Goal: Task Accomplishment & Management: Use online tool/utility

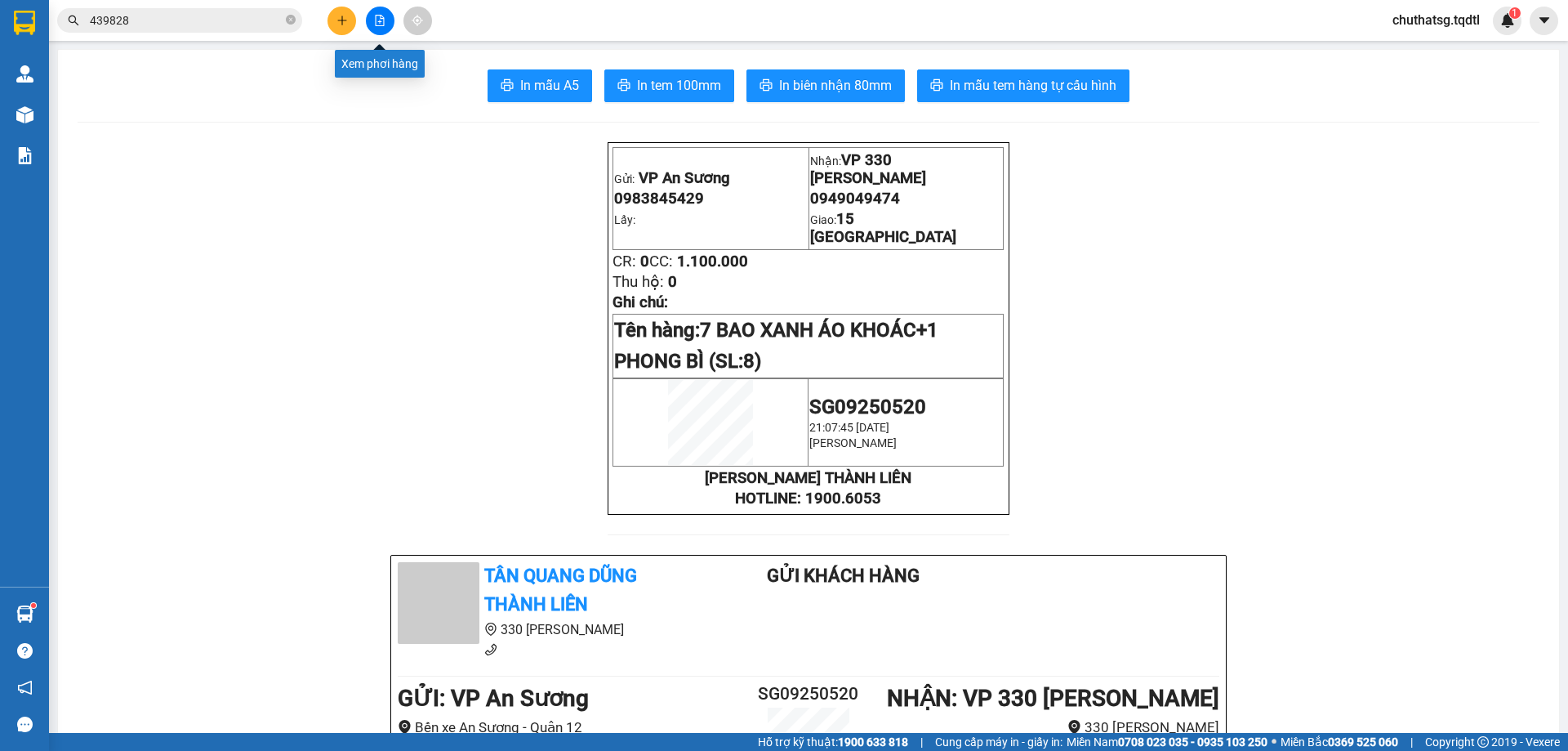
click at [370, 16] on button at bounding box center [380, 21] width 29 height 29
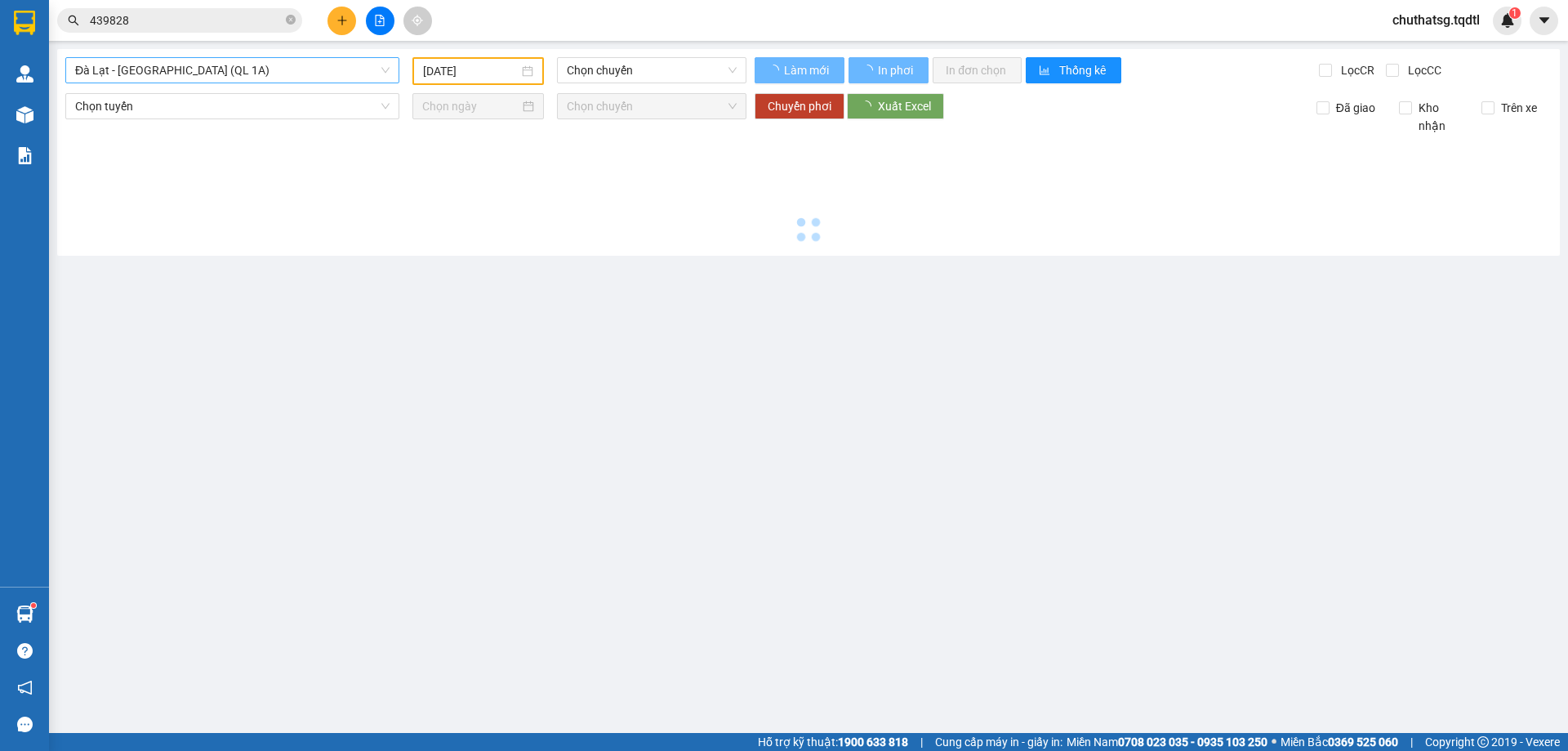
type input "[DATE]"
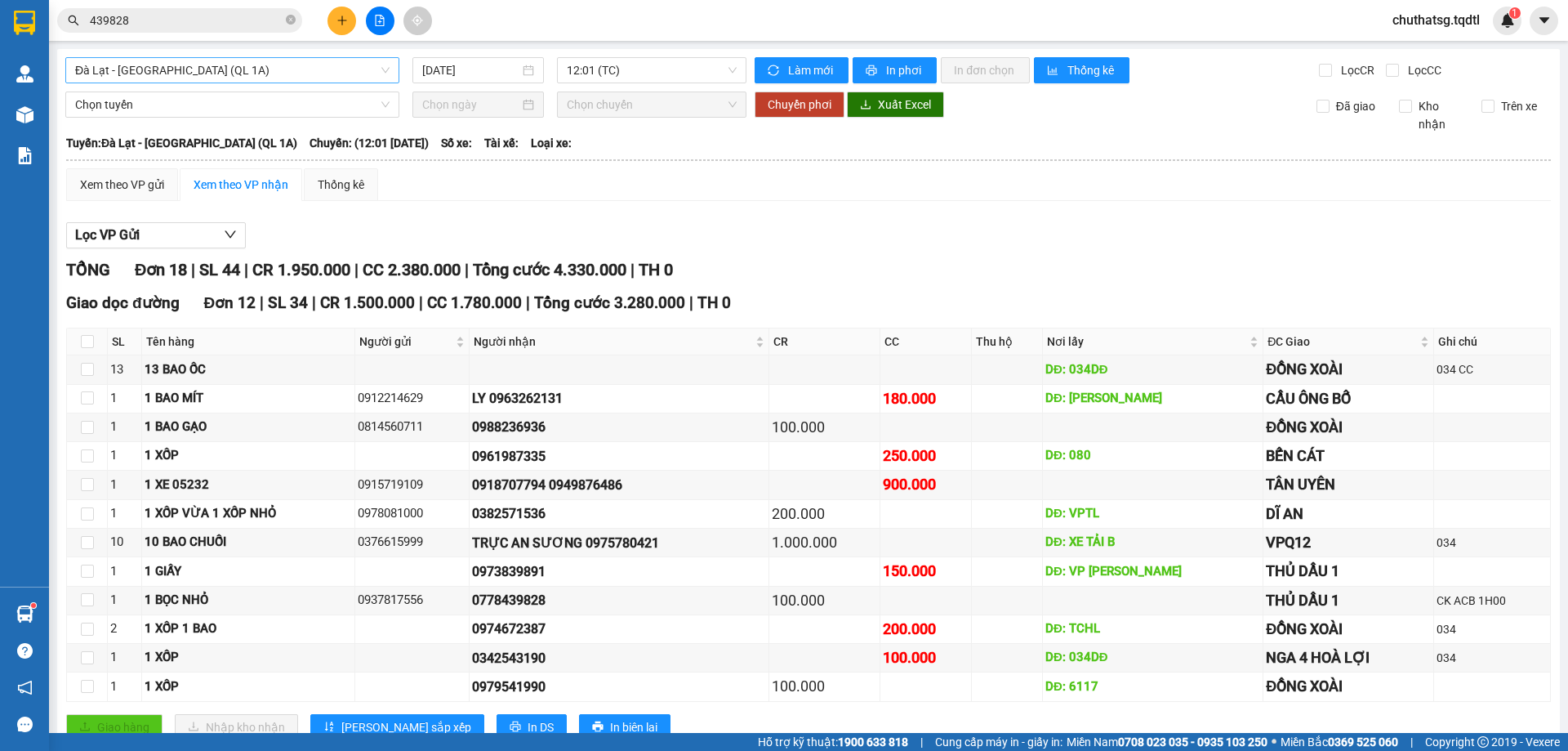
click at [287, 67] on span "Đà Lạt - [GEOGRAPHIC_DATA] (QL 1A)" at bounding box center [233, 70] width 314 height 24
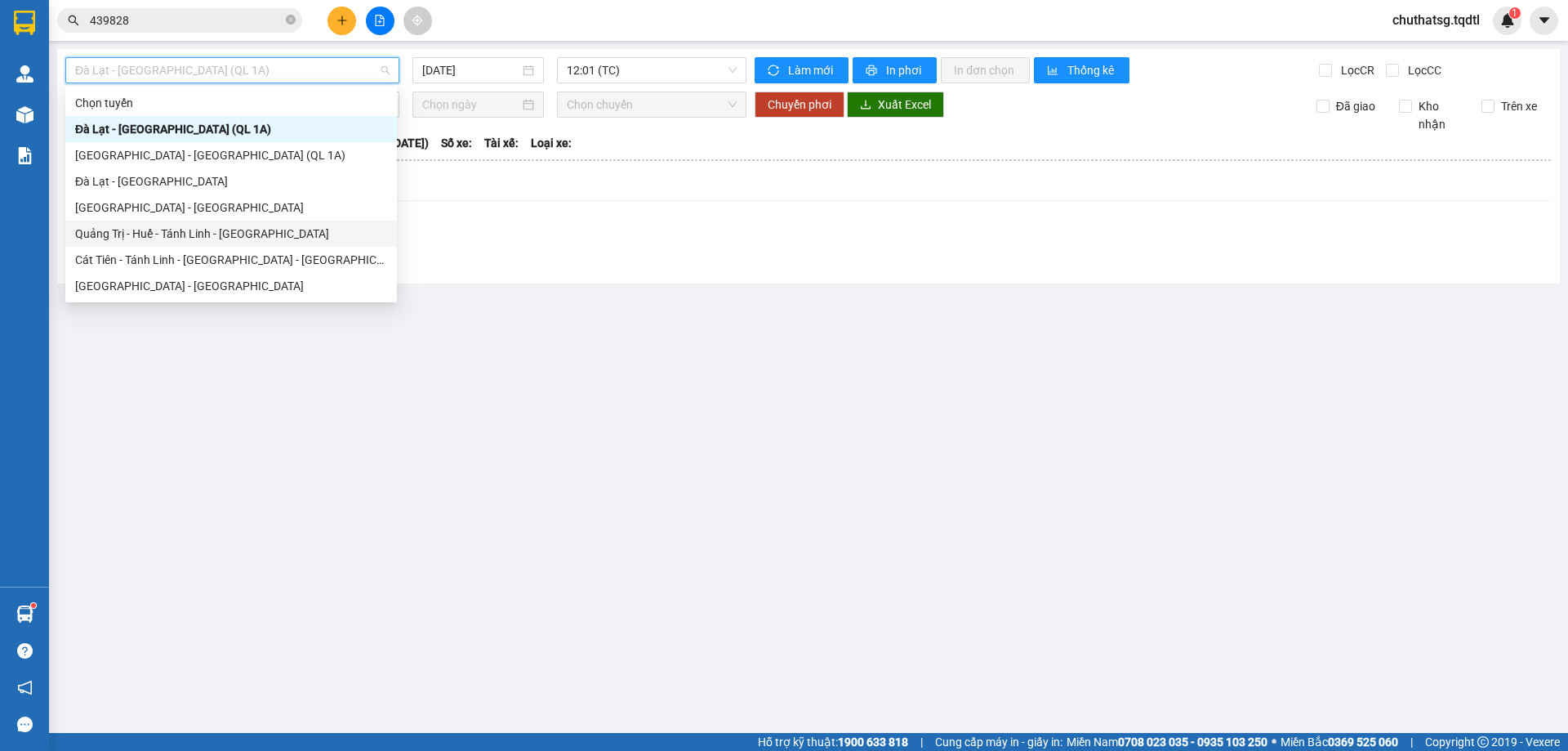
type input "Q"
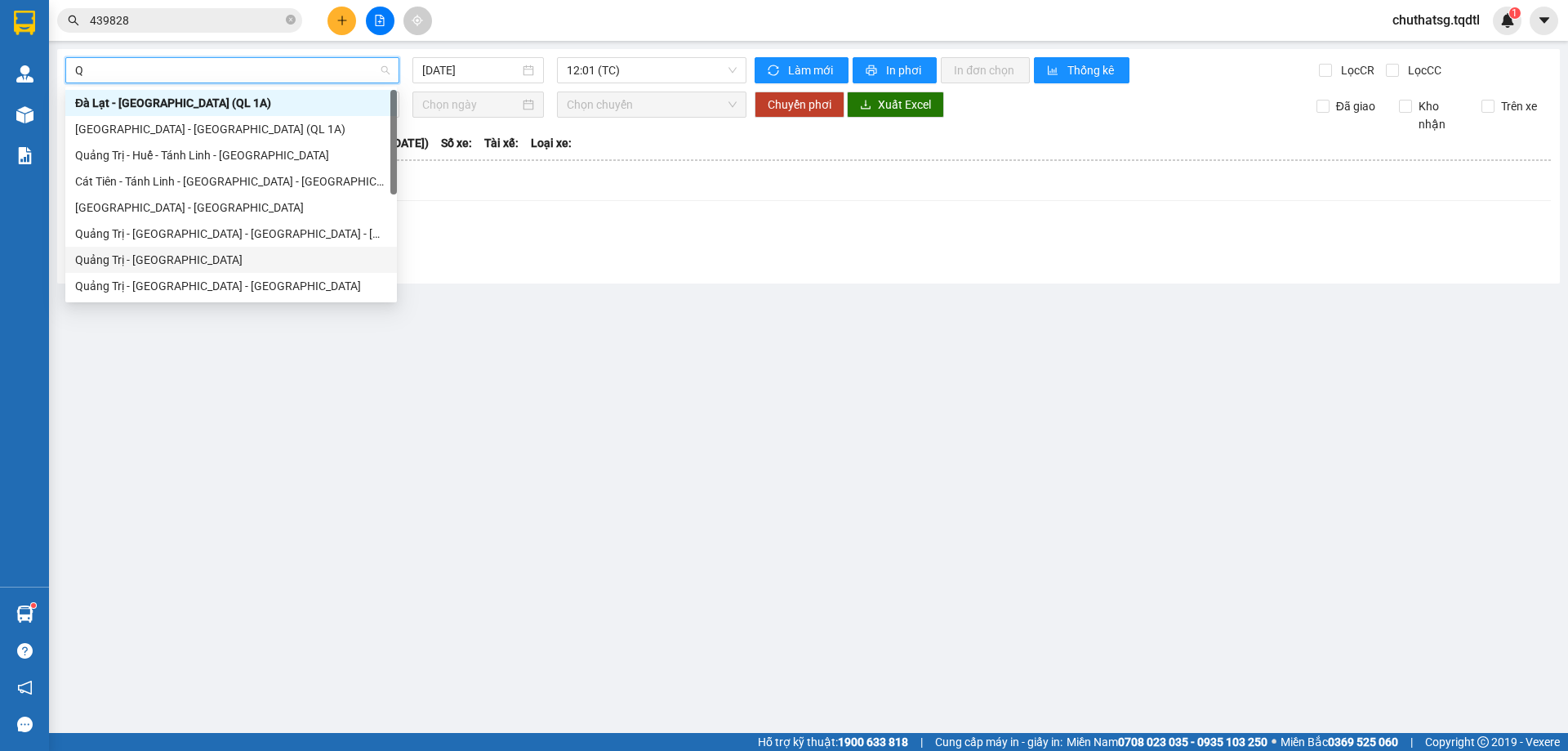
click at [112, 258] on div "Quảng Trị - [GEOGRAPHIC_DATA]" at bounding box center [232, 260] width 312 height 18
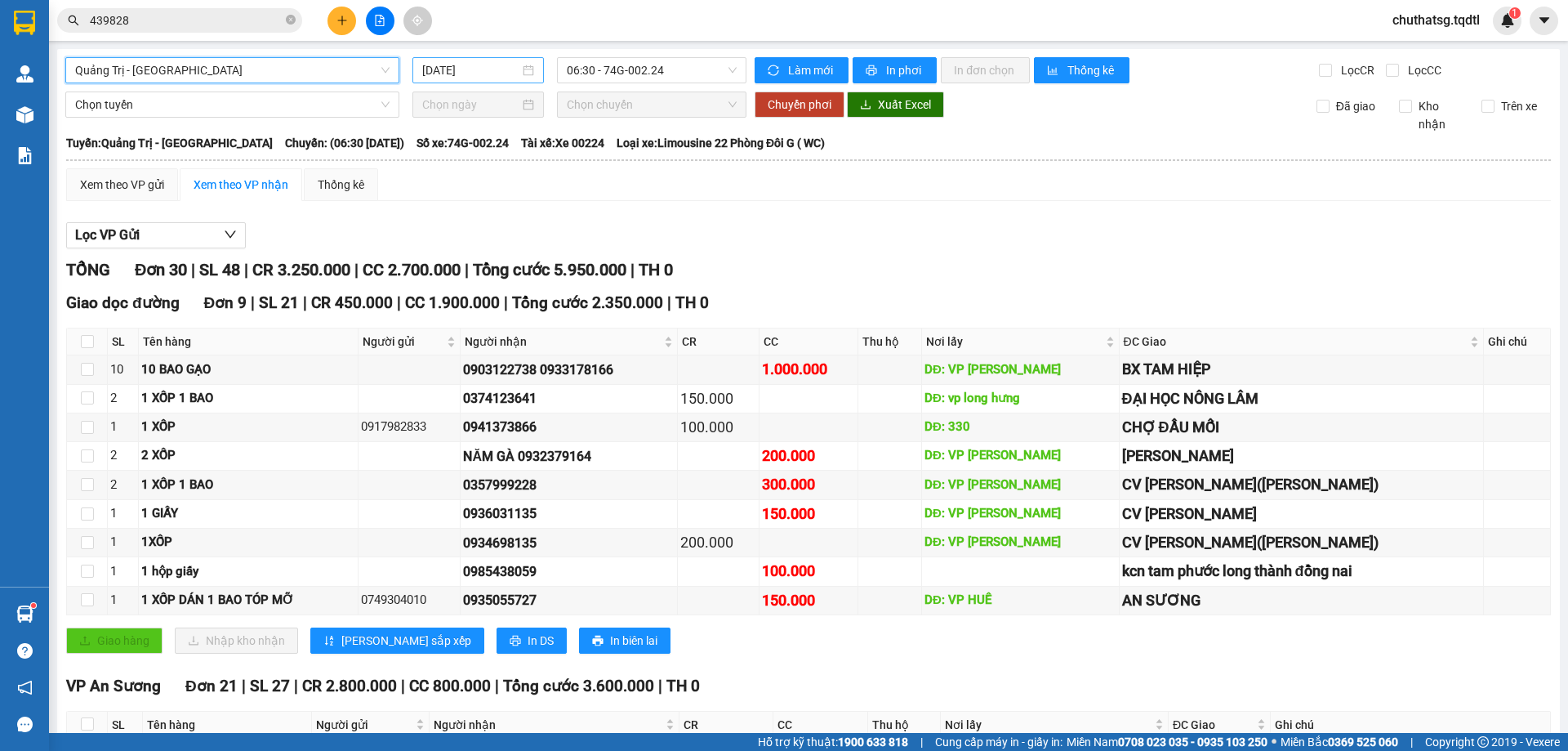
click at [498, 72] on input "[DATE]" at bounding box center [471, 70] width 97 height 18
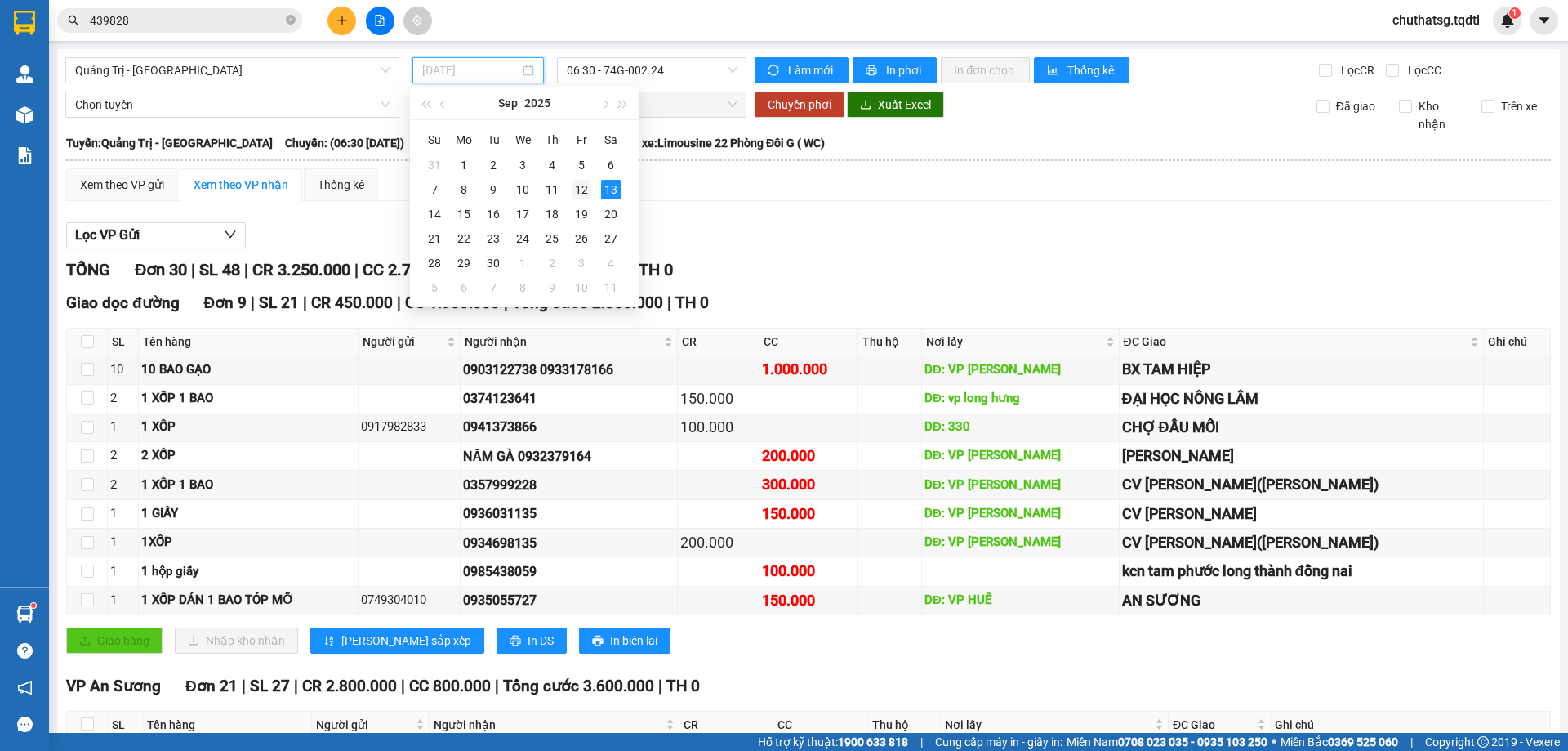
click at [580, 189] on div "12" at bounding box center [581, 189] width 20 height 20
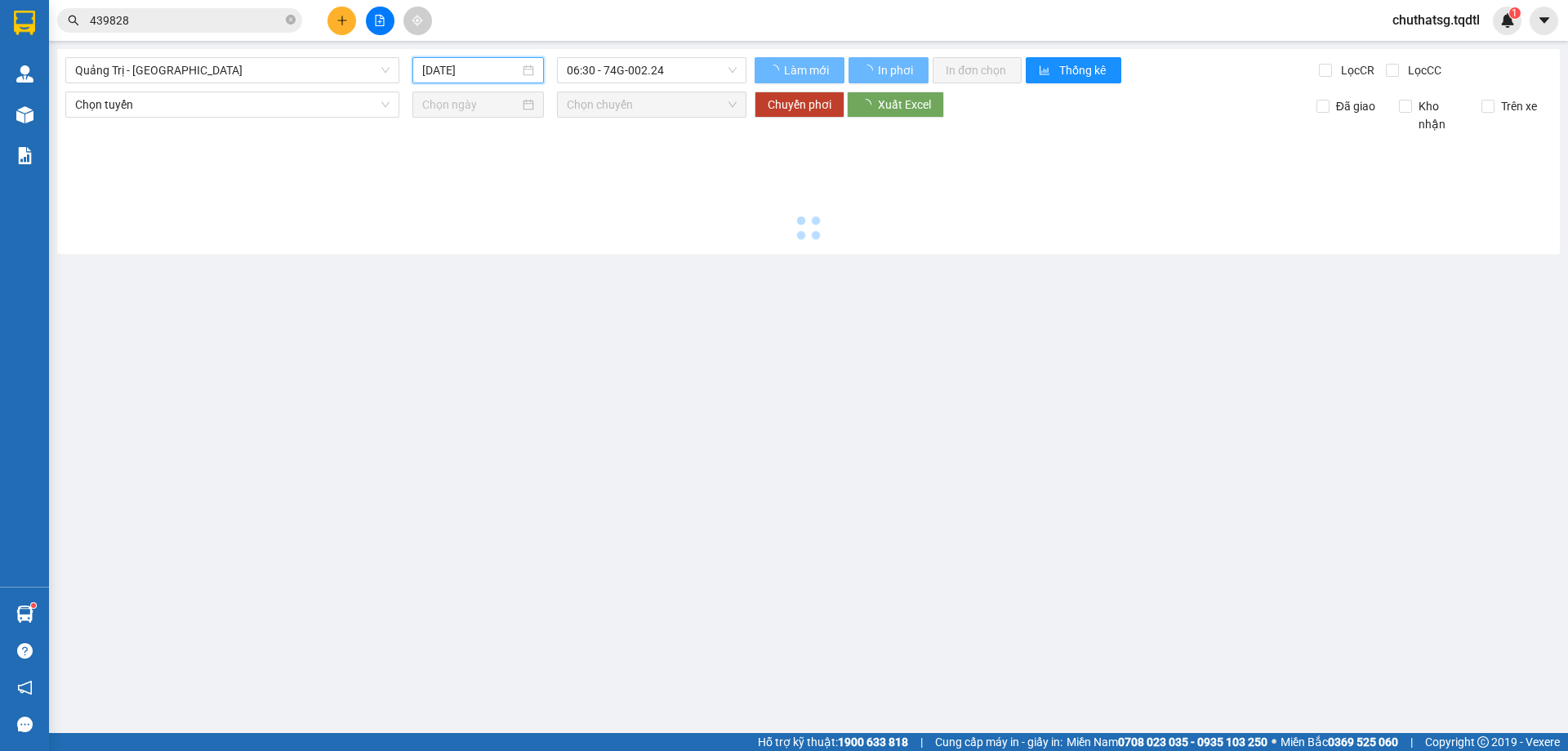
type input "[DATE]"
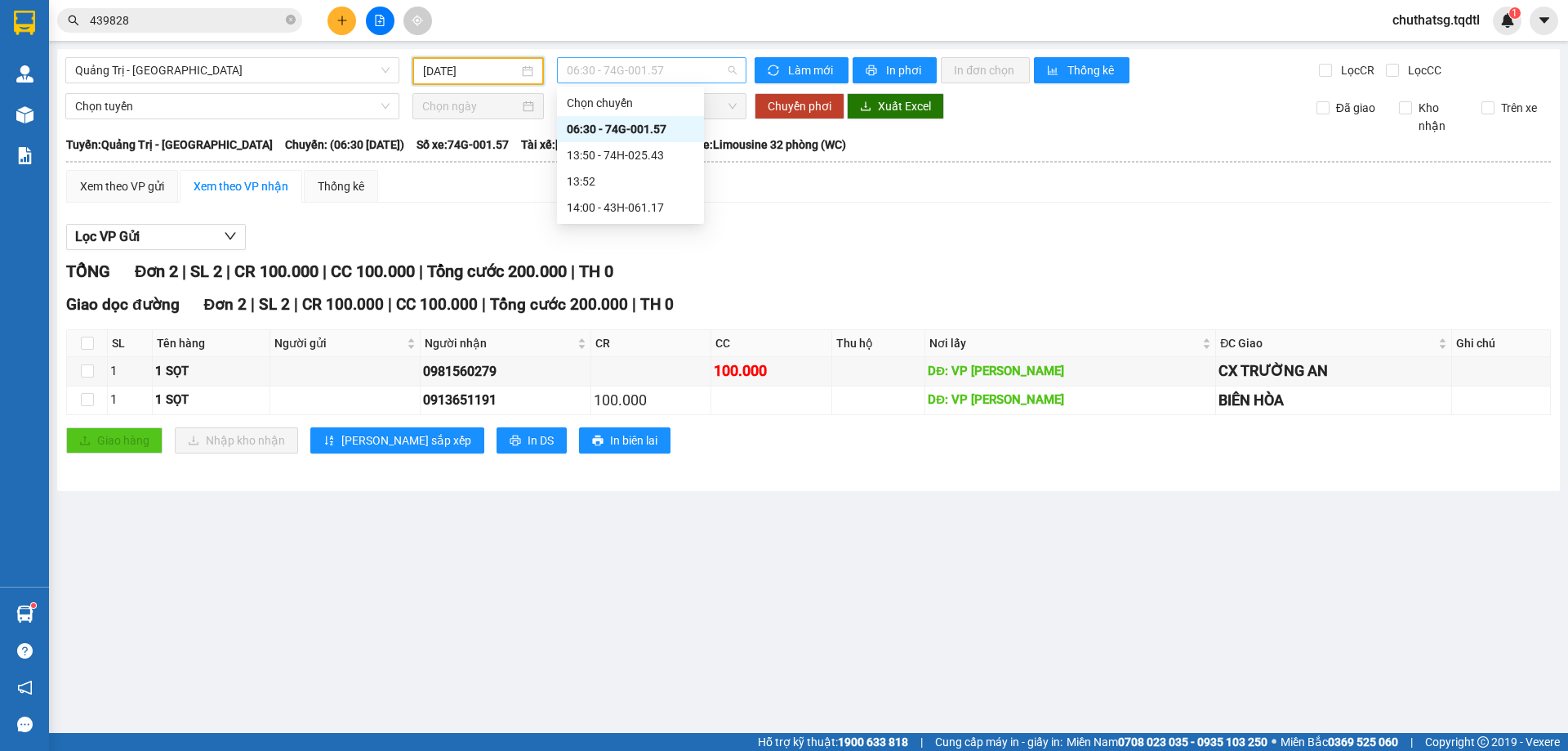
click at [687, 70] on span "06:30 - 74G-001.57" at bounding box center [652, 70] width 170 height 24
click at [633, 154] on div "13:50 - 74H-025.43" at bounding box center [630, 155] width 128 height 18
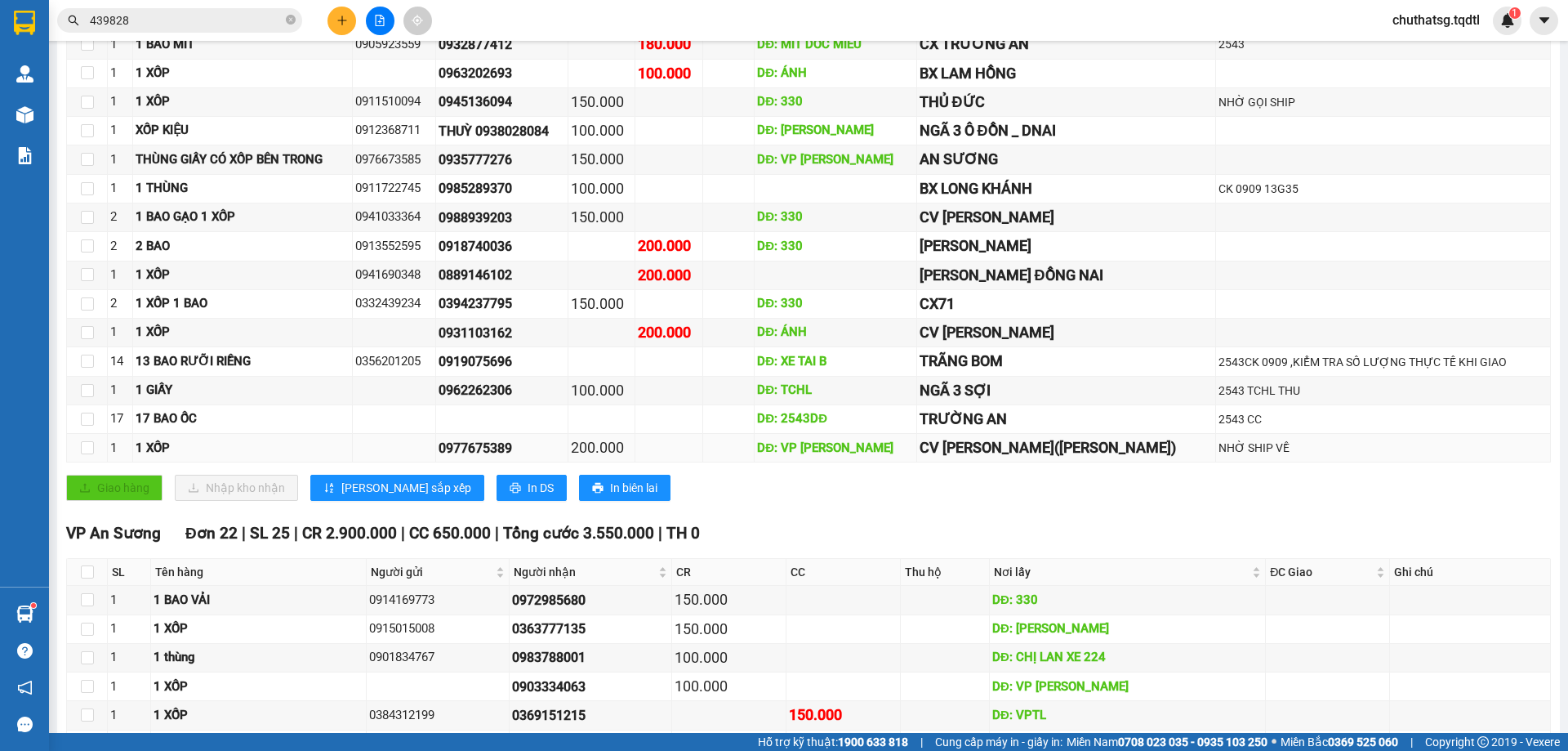
scroll to position [409, 0]
